Goal: Book appointment/travel/reservation

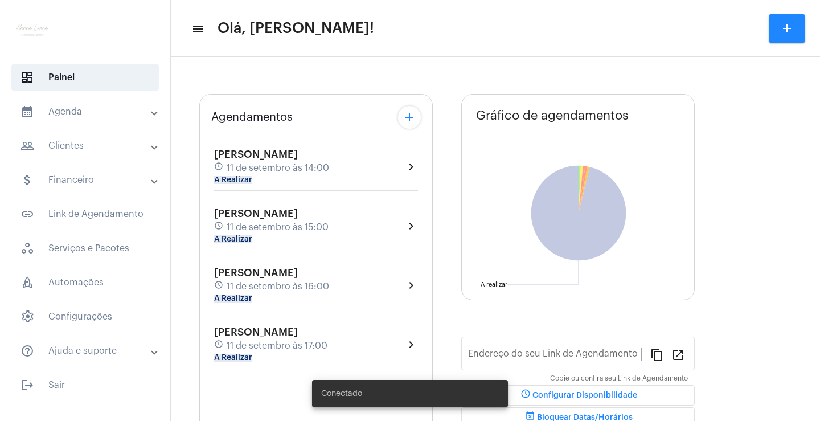
type input "[URL][DOMAIN_NAME]"
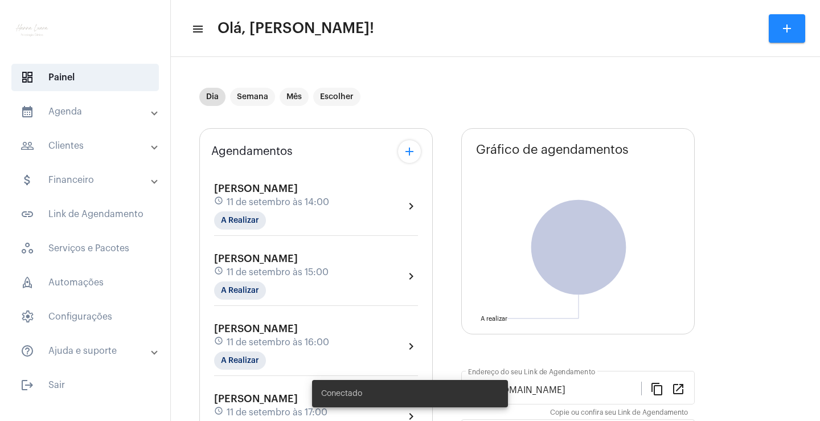
click at [102, 120] on mat-expansion-panel-header "calendar_month_outlined Agenda" at bounding box center [88, 111] width 163 height 27
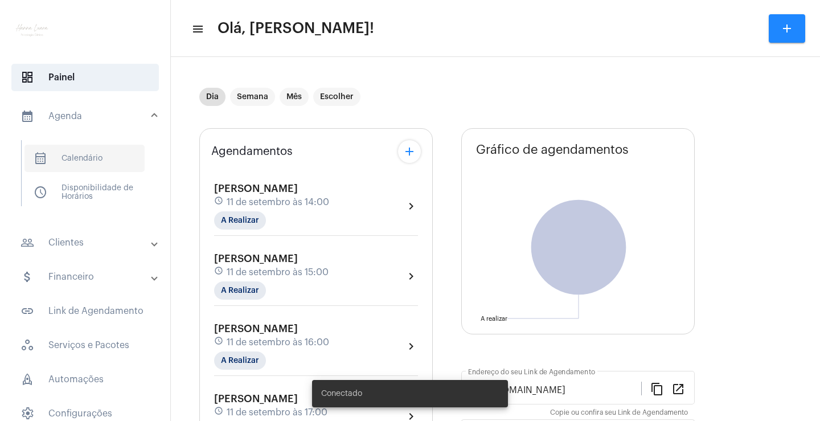
click at [107, 154] on span "calendar_month_outlined Calendário" at bounding box center [84, 158] width 120 height 27
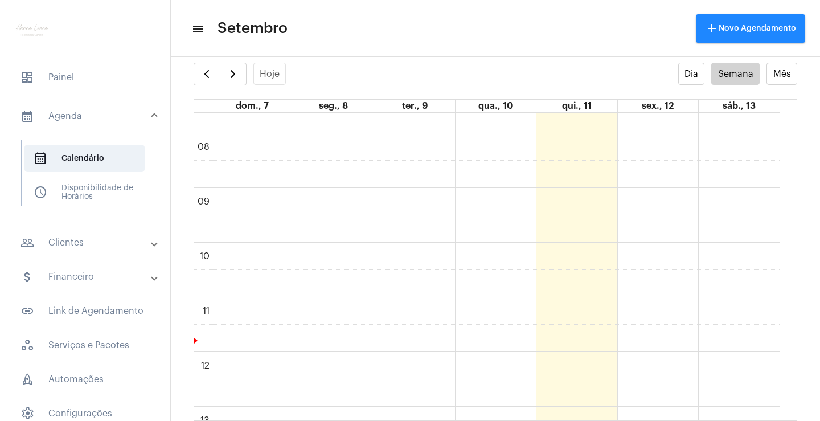
scroll to position [435, 0]
click at [682, 242] on div "00 01 02 03 04 05 06 07 08 09 10 11 12 13 14 15 16 17 18 19 20 21 22 23 Bloquei…" at bounding box center [487, 334] width 586 height 1312
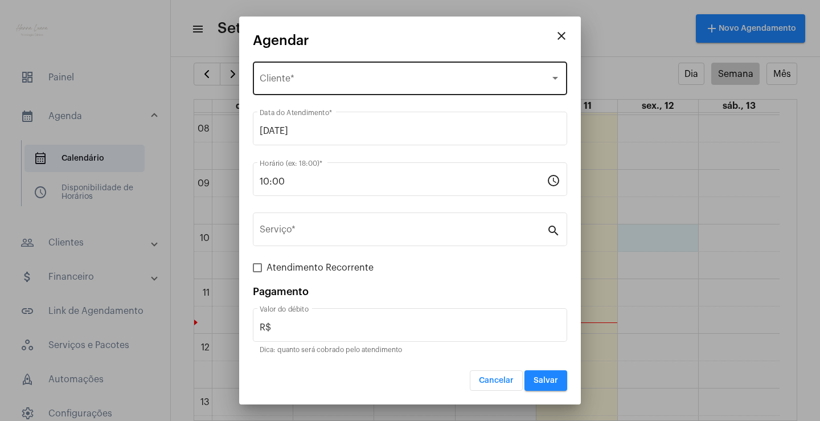
click at [437, 89] on div "Selecione o Cliente Cliente *" at bounding box center [410, 77] width 301 height 36
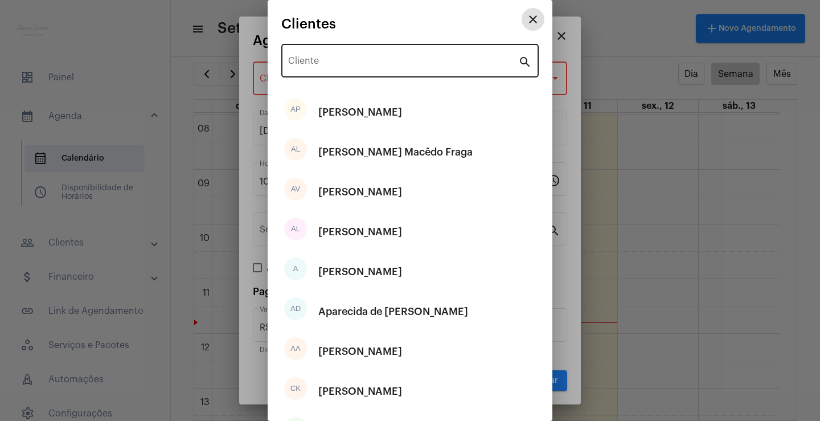
click at [400, 65] on input "Cliente" at bounding box center [403, 63] width 230 height 10
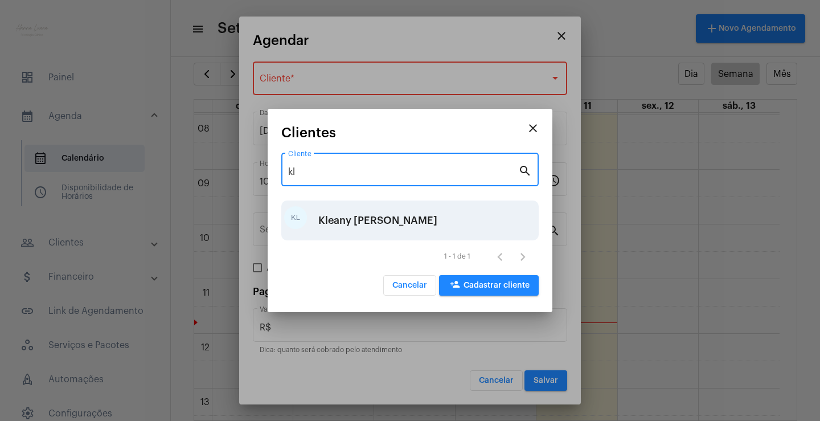
type input "kl"
click at [424, 216] on div "KL Kleany [PERSON_NAME]" at bounding box center [409, 221] width 257 height 40
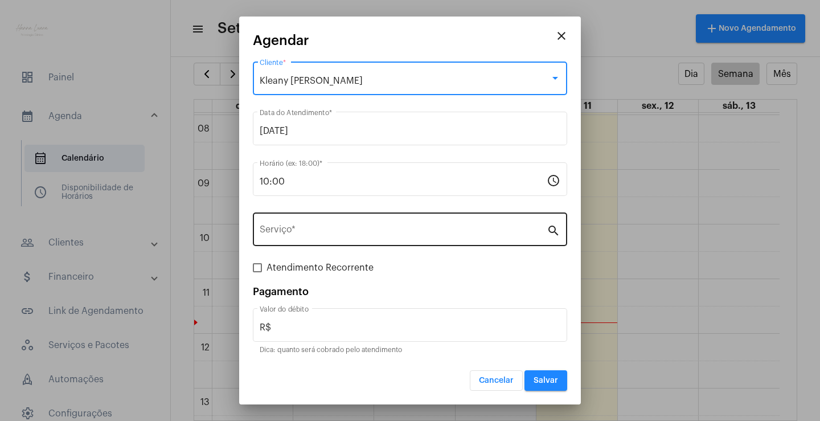
click at [425, 225] on div "Serviço *" at bounding box center [403, 228] width 287 height 36
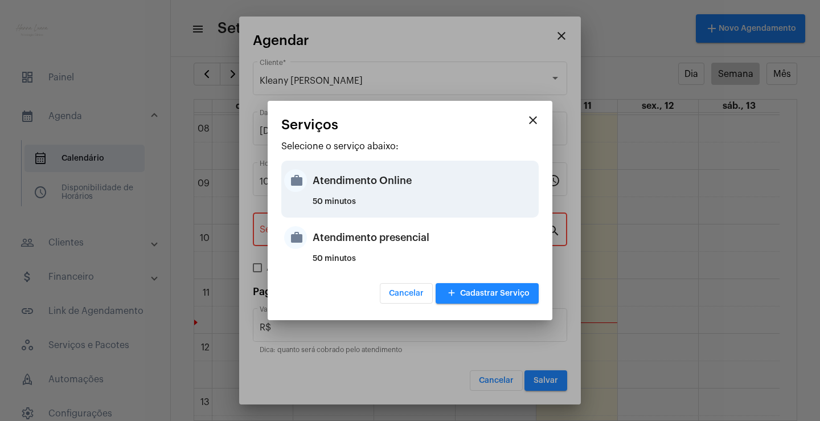
click at [447, 190] on div "Atendimento Online" at bounding box center [424, 180] width 223 height 34
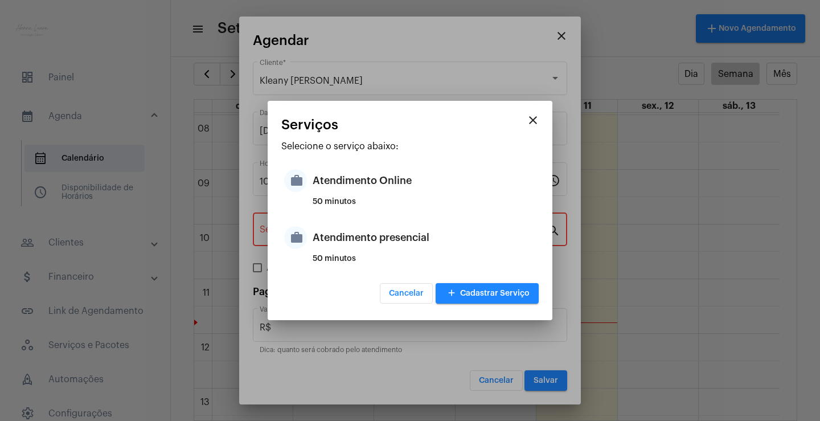
type input "Atendimento Online"
type input "R$ 0"
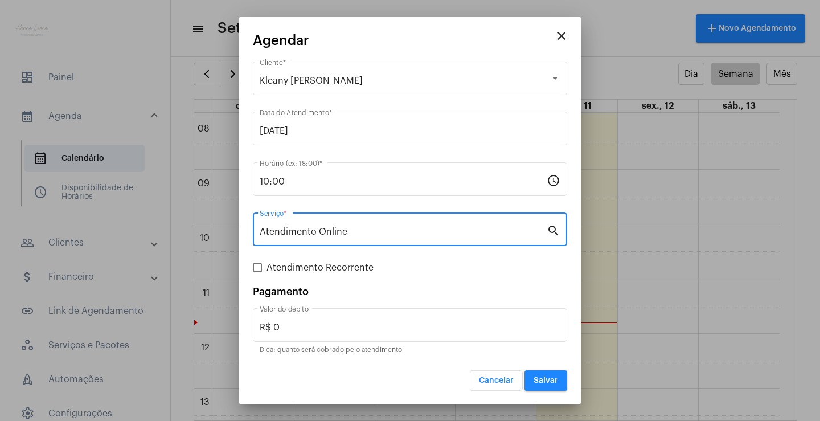
click at [547, 374] on button "Salvar" at bounding box center [546, 380] width 43 height 21
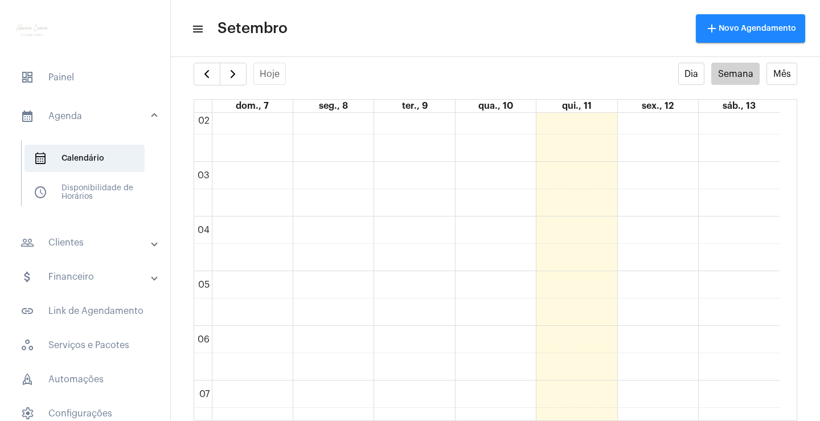
scroll to position [93, 0]
click at [115, 246] on mat-panel-title "people_outline Clientes" at bounding box center [87, 243] width 132 height 14
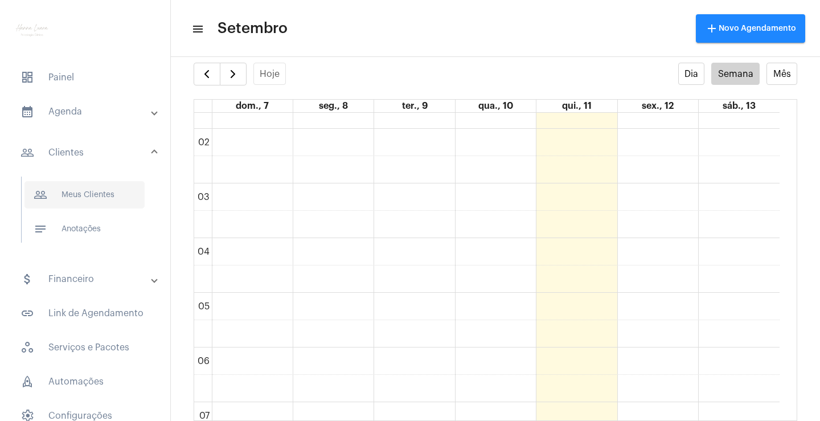
click at [115, 197] on span "people_outline Meus Clientes" at bounding box center [84, 194] width 120 height 27
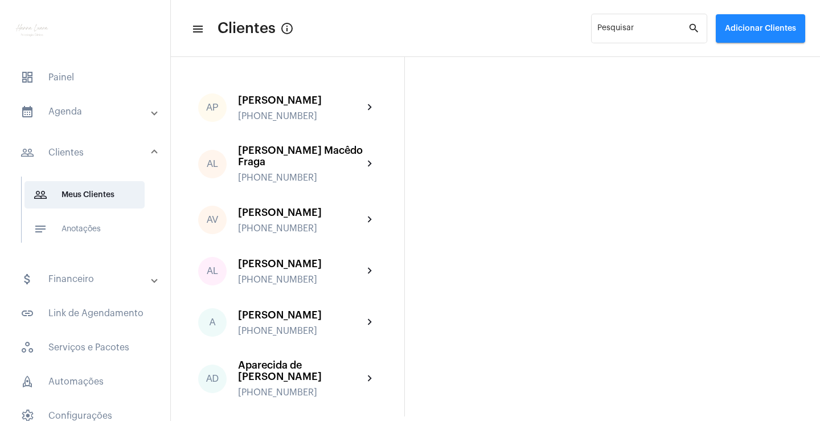
click at [801, 24] on button "Adicionar Clientes" at bounding box center [760, 28] width 89 height 28
click at [765, 56] on span "add Novo Cliente" at bounding box center [759, 60] width 66 height 21
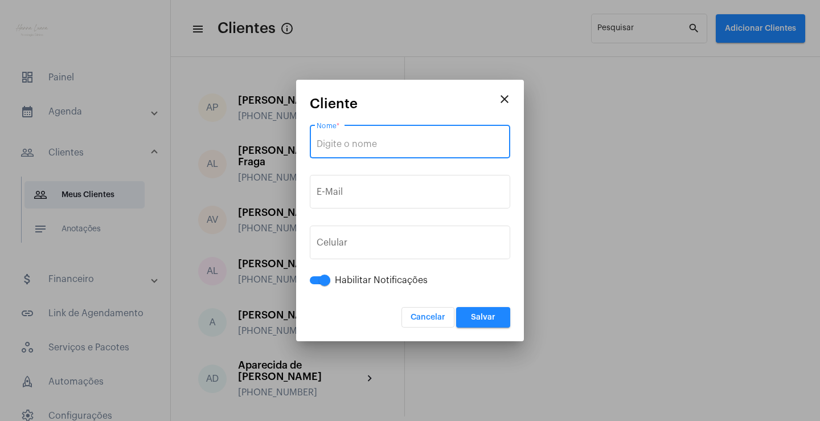
paste input "[PERSON_NAME]"
type input "[PERSON_NAME]"
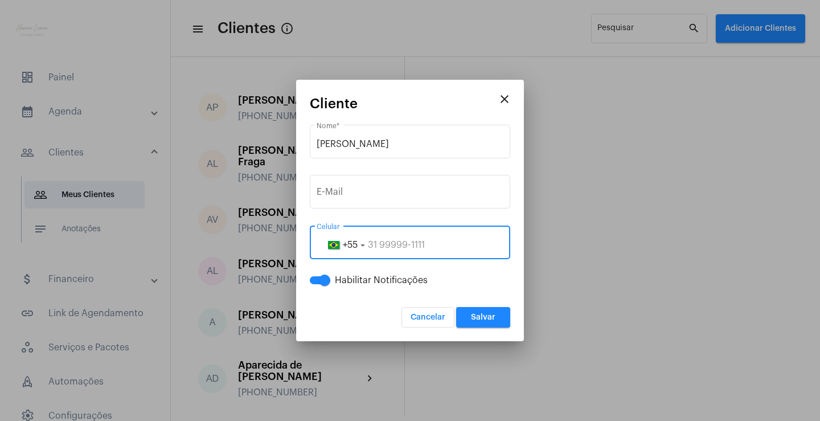
click at [391, 247] on input "tel" at bounding box center [410, 245] width 187 height 10
paste input "83998042219"
type input "83998042219"
click at [486, 312] on button "Salvar" at bounding box center [483, 317] width 54 height 21
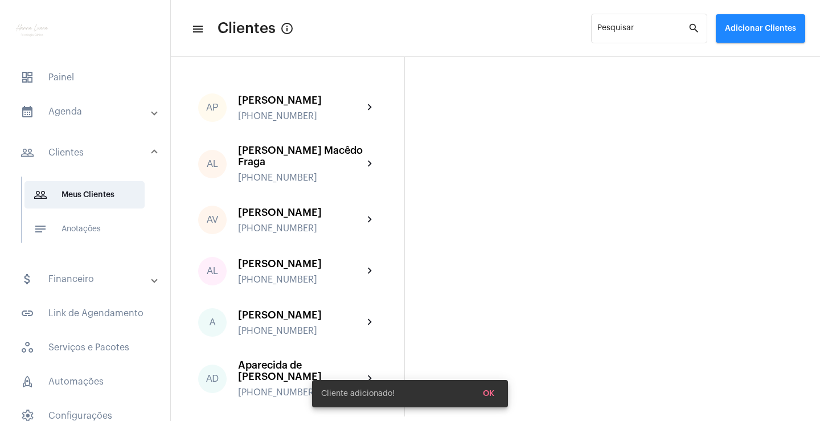
click at [88, 111] on mat-panel-title "calendar_month_outlined Agenda" at bounding box center [87, 112] width 132 height 14
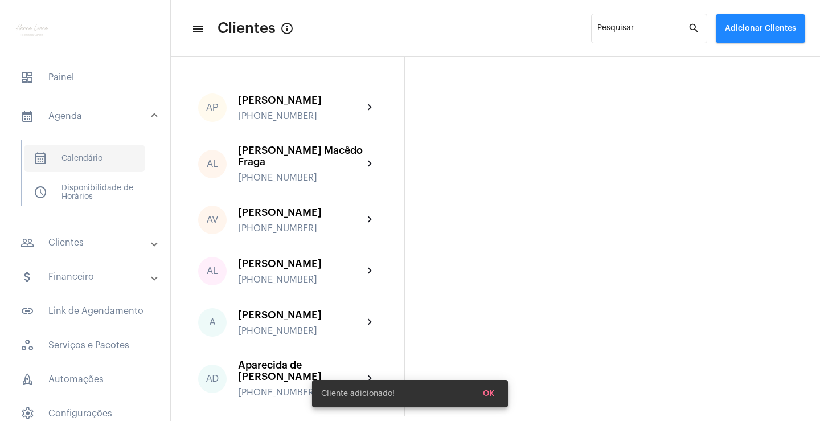
click at [99, 162] on span "calendar_month_outlined Calendário" at bounding box center [84, 158] width 120 height 27
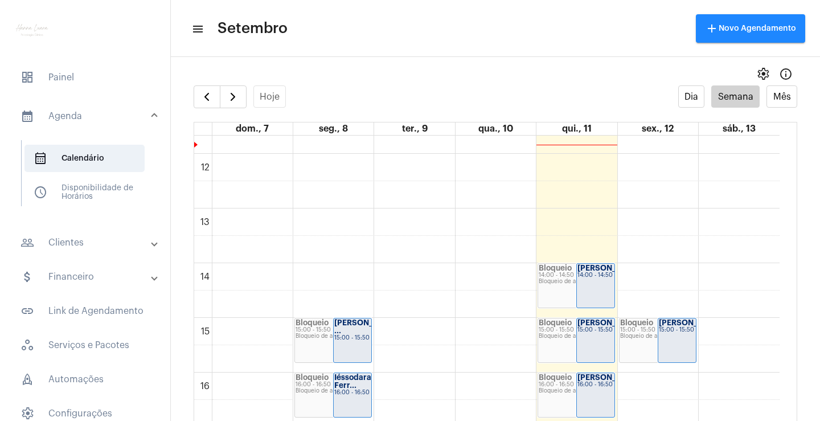
scroll to position [727, 0]
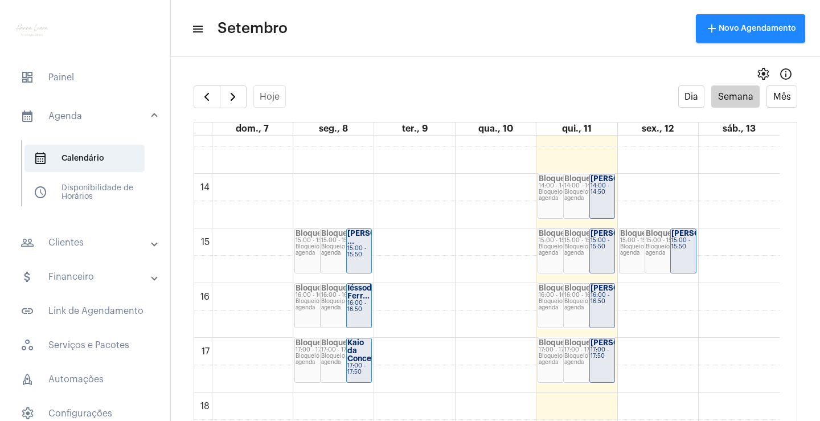
click at [644, 193] on div "00 01 02 03 04 05 06 07 08 09 10 11 12 13 14 15 16 17 18 19 20 21 22 23 Bloquei…" at bounding box center [487, 64] width 586 height 1312
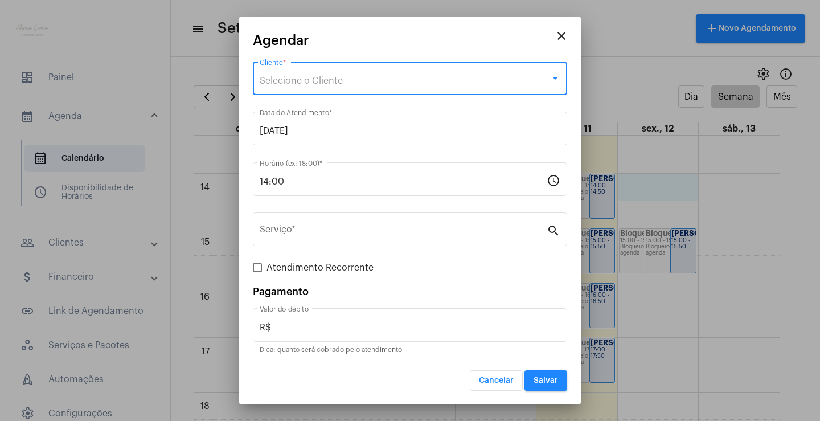
click at [351, 83] on div "Selecione o Cliente" at bounding box center [405, 81] width 291 height 10
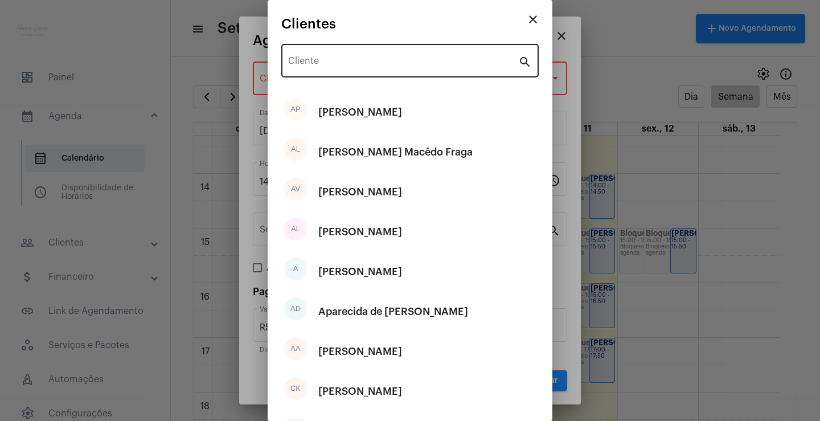
click at [344, 69] on div "Cliente" at bounding box center [403, 60] width 230 height 36
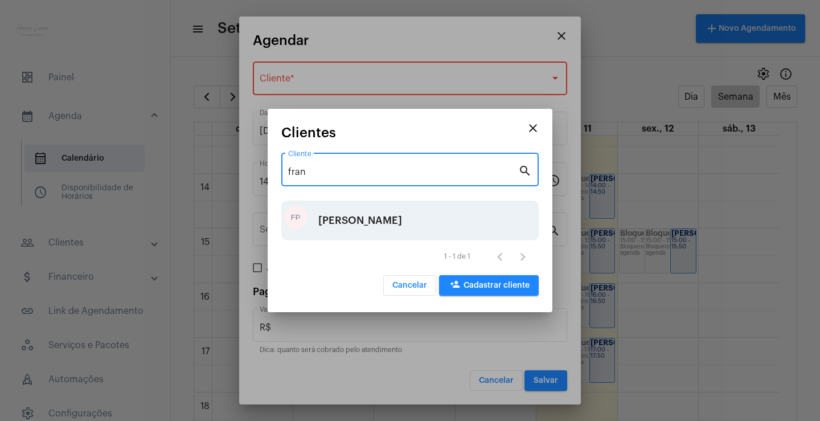
type input "fran"
click at [391, 216] on div "[PERSON_NAME]" at bounding box center [360, 220] width 84 height 34
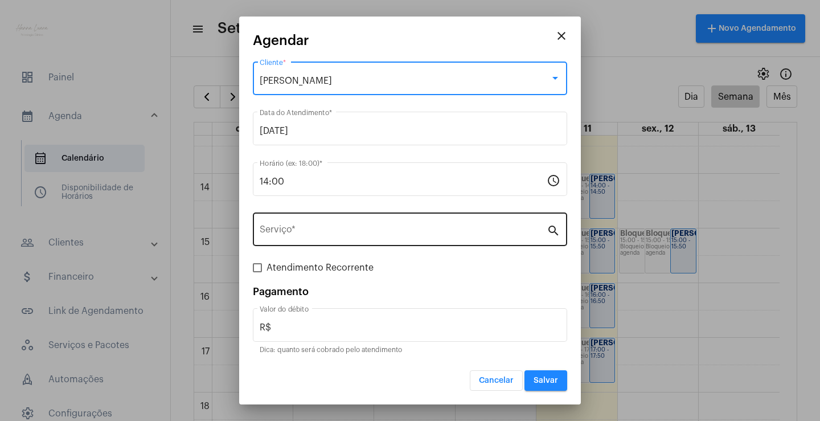
click at [391, 223] on div "Serviço *" at bounding box center [403, 228] width 287 height 36
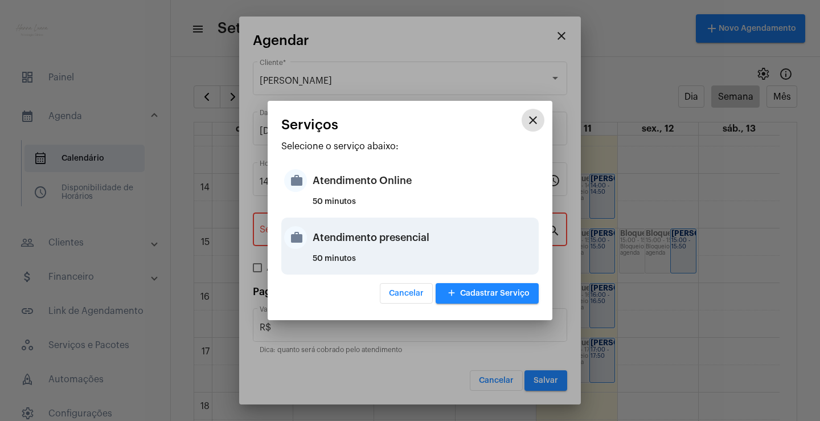
click at [406, 230] on div "Atendimento presencial" at bounding box center [424, 237] width 223 height 34
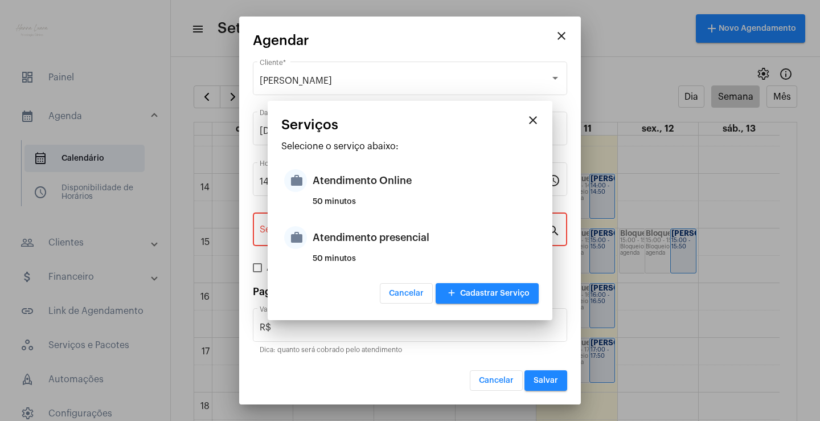
type input "Atendimento presencial"
type input "R$ 0"
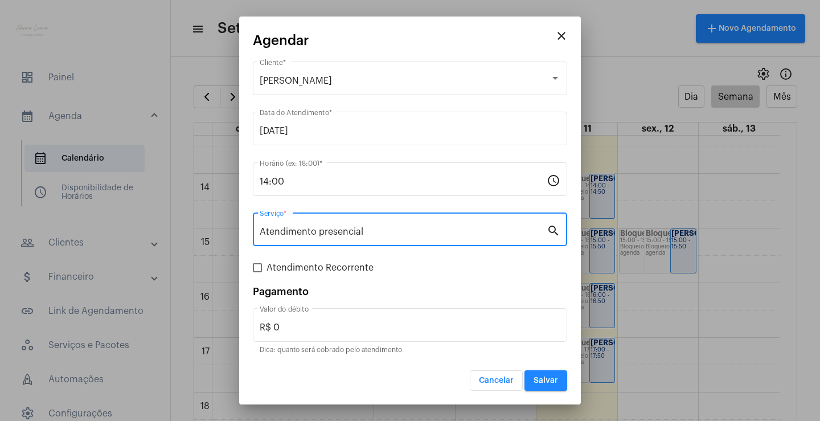
click at [544, 374] on button "Salvar" at bounding box center [546, 380] width 43 height 21
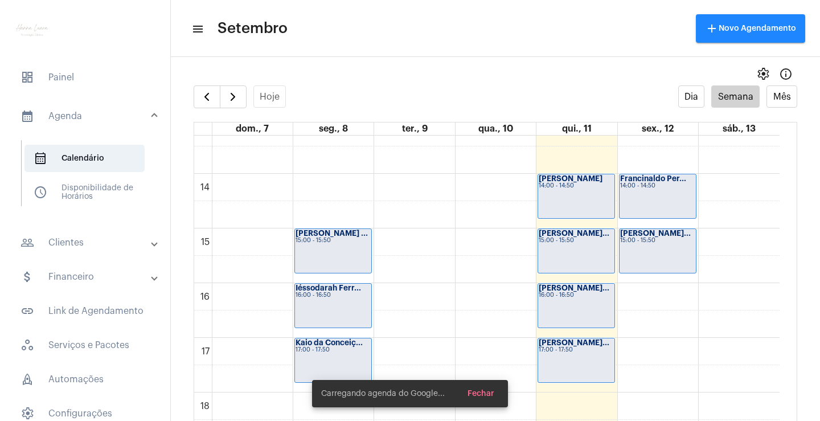
click at [666, 297] on div "00 01 02 03 04 05 06 07 08 09 10 11 12 13 14 15 16 17 18 19 20 21 22 23 [PERSON…" at bounding box center [487, 64] width 586 height 1312
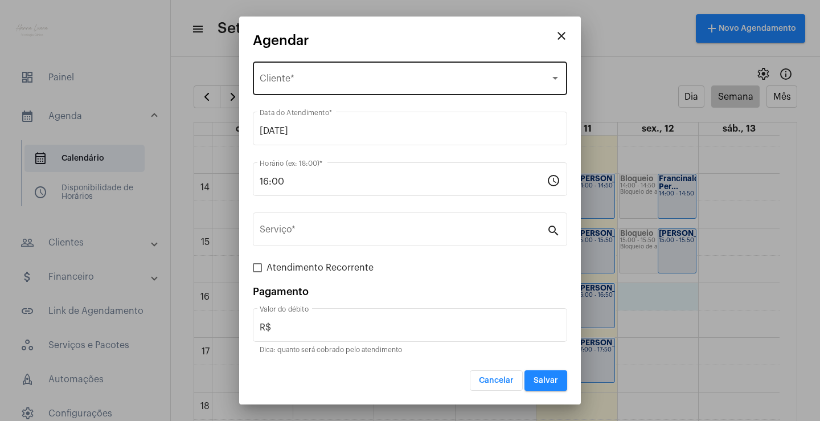
click at [379, 81] on div "Selecione o Cliente" at bounding box center [405, 81] width 291 height 10
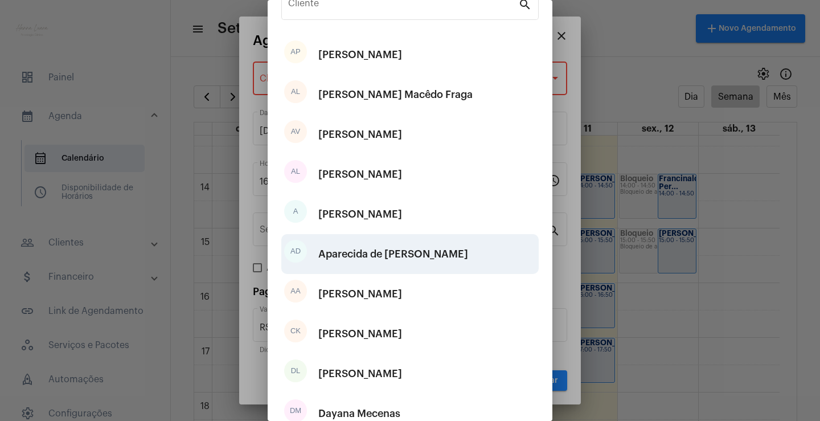
scroll to position [142, 0]
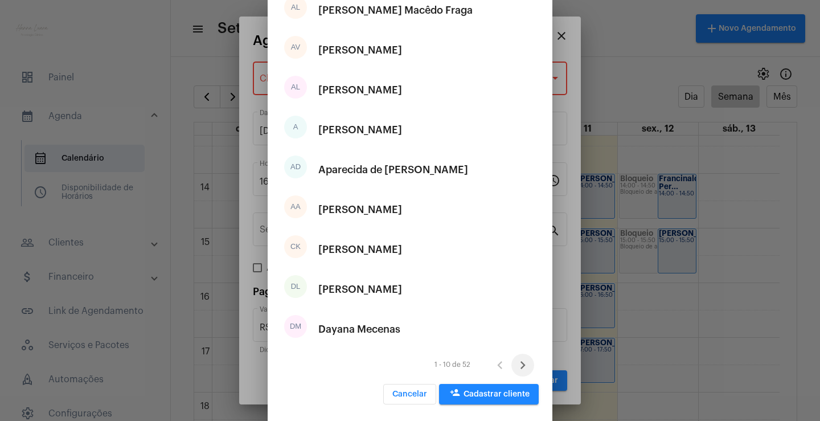
click at [516, 367] on icon "Próxima página" at bounding box center [523, 365] width 16 height 16
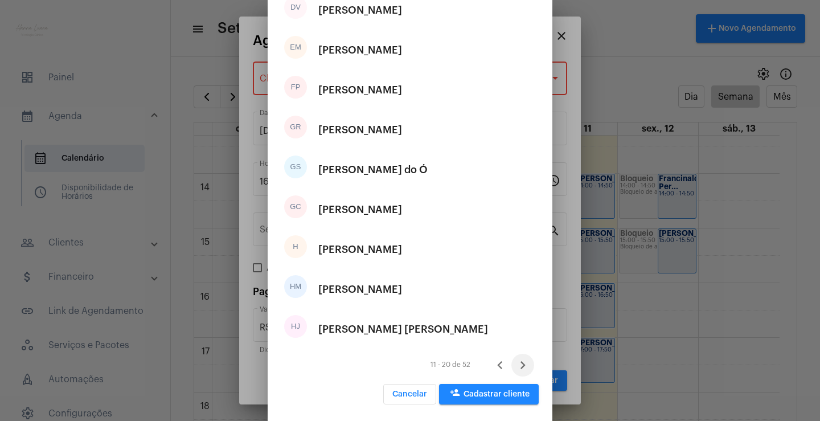
click at [517, 368] on icon "Próxima página" at bounding box center [523, 365] width 16 height 16
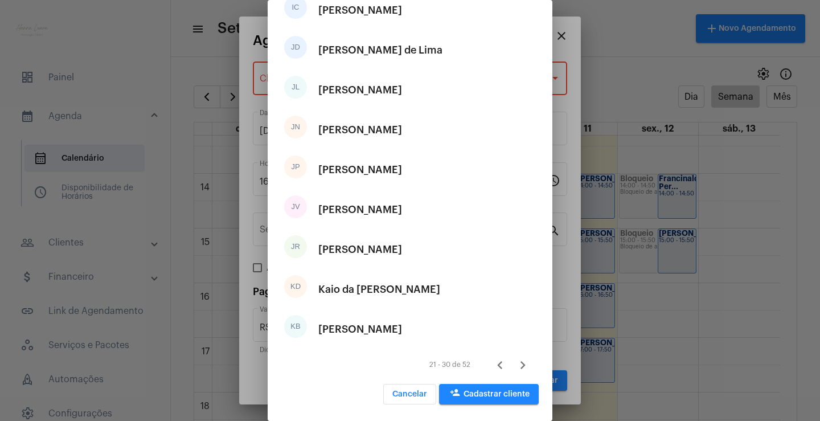
click at [515, 363] on icon "Próxima página" at bounding box center [523, 365] width 16 height 16
click at [515, 366] on icon "Próxima página" at bounding box center [523, 365] width 16 height 16
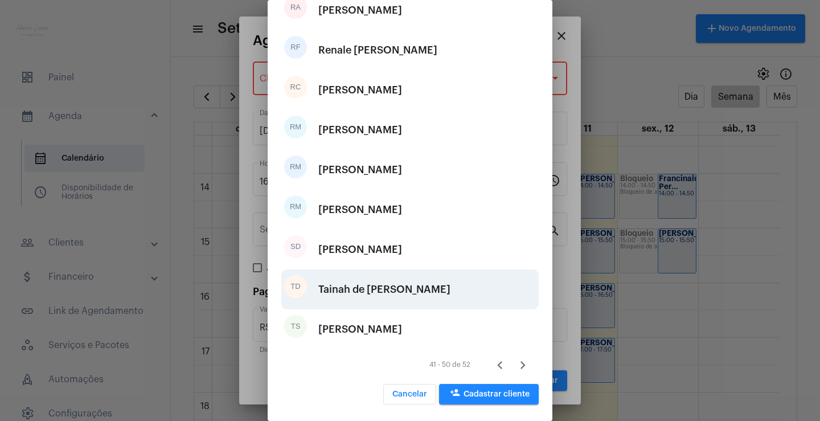
click at [451, 298] on div "Tainah de [PERSON_NAME]" at bounding box center [384, 289] width 132 height 34
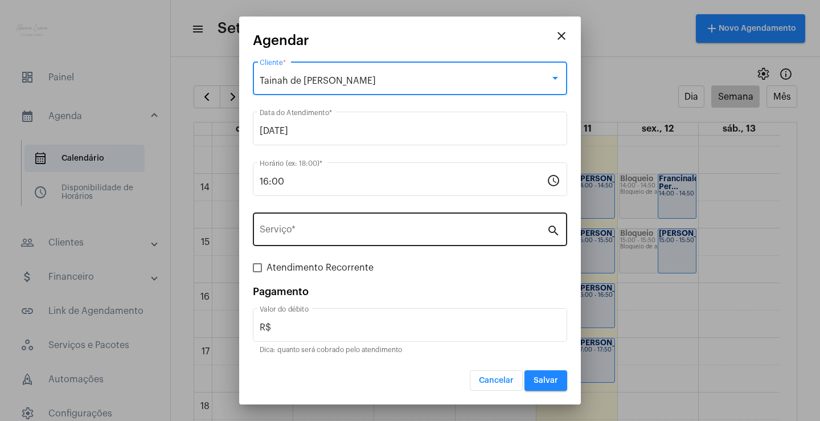
click at [421, 228] on input "Serviço *" at bounding box center [403, 232] width 287 height 10
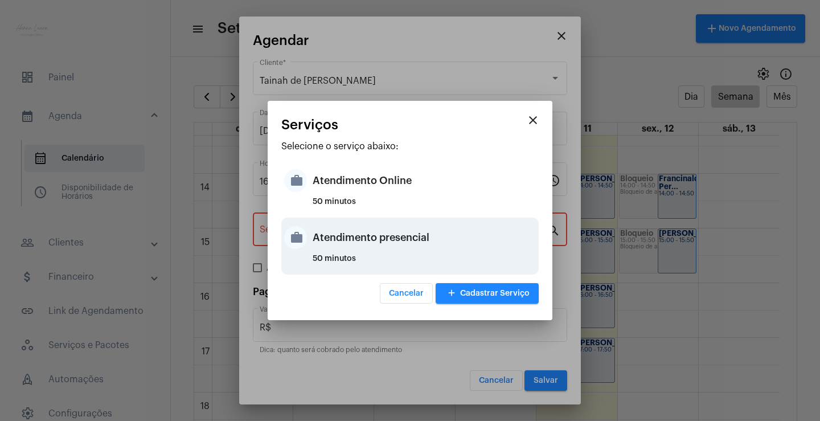
click at [424, 228] on div "Atendimento presencial" at bounding box center [424, 237] width 223 height 34
type input "Atendimento presencial"
type input "R$ 0"
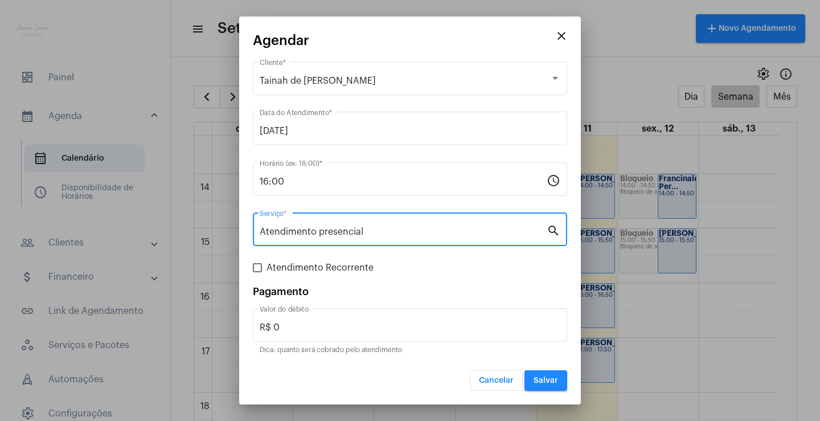
click at [542, 375] on button "Salvar" at bounding box center [546, 380] width 43 height 21
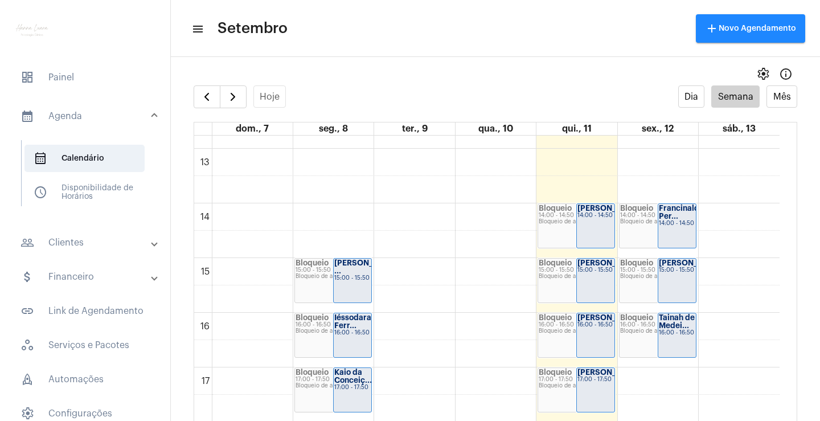
scroll to position [720, 0]
